Goal: Navigation & Orientation: Find specific page/section

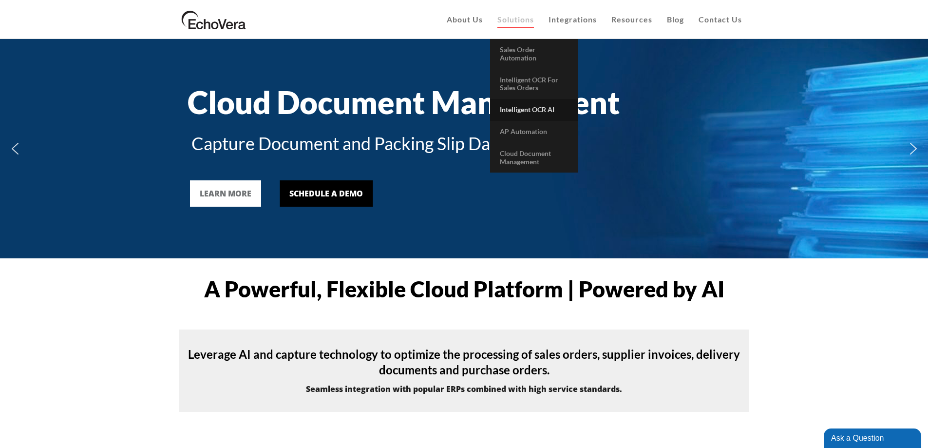
click at [540, 111] on span "Intelligent OCR AI" at bounding box center [527, 109] width 55 height 8
